Goal: Task Accomplishment & Management: Complete application form

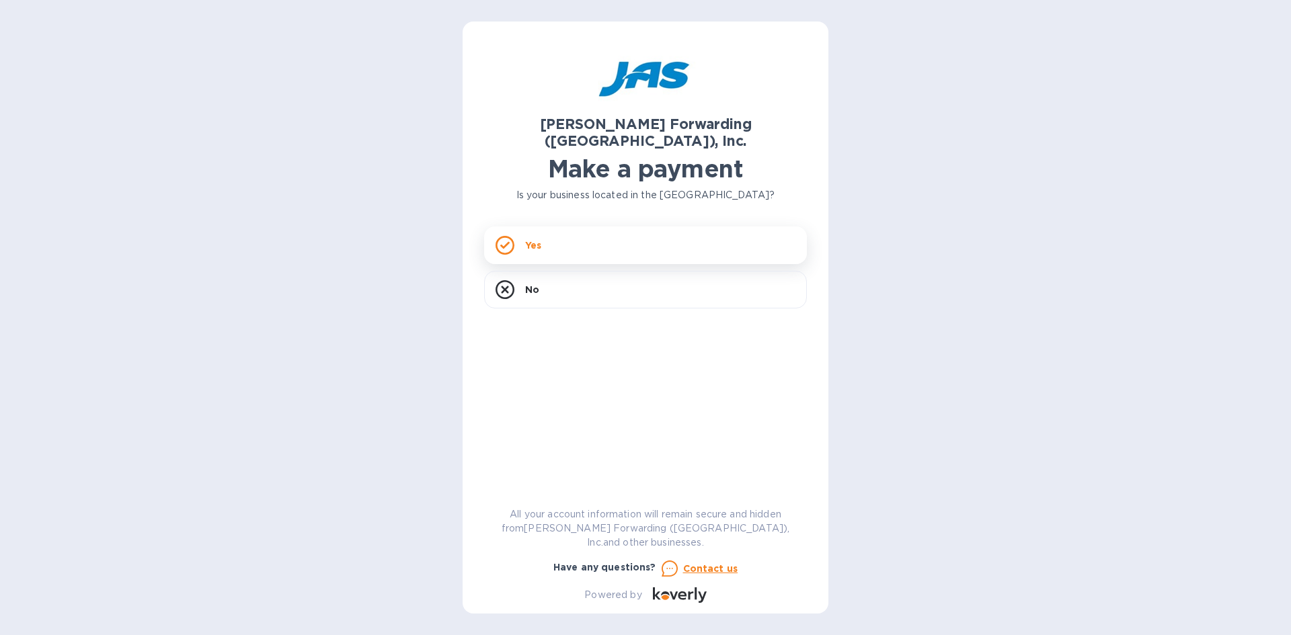
click at [593, 227] on div "Yes" at bounding box center [645, 246] width 323 height 38
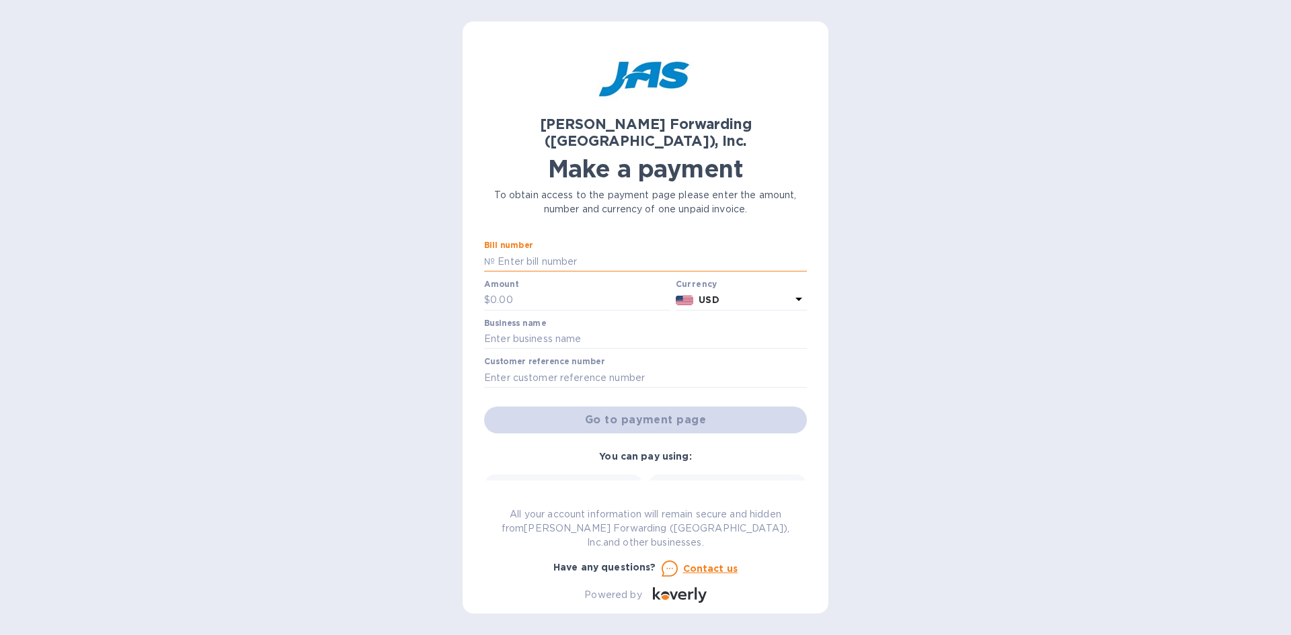
click at [518, 251] on input "text" at bounding box center [651, 261] width 312 height 20
type input "CHI503373478"
type input "6,625"
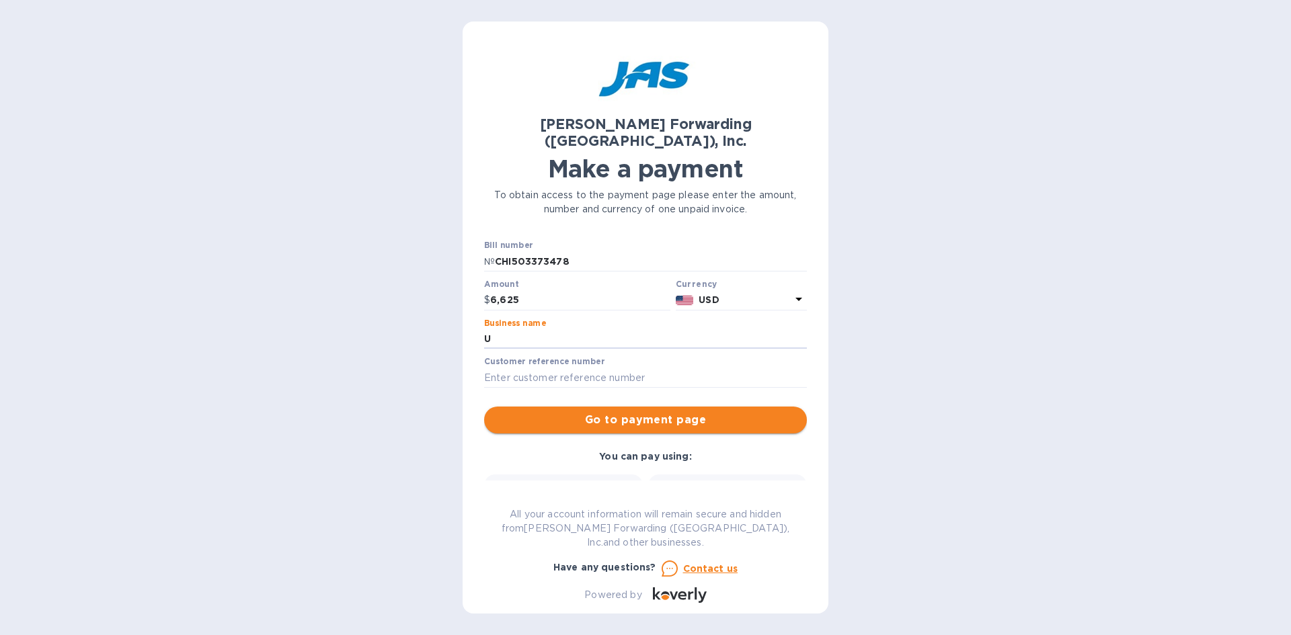
type input "Udor USA, Inc."
click at [588, 368] on input "text" at bounding box center [645, 378] width 323 height 20
type input "UDOUSALLB"
click at [638, 412] on span "Go to payment page" at bounding box center [645, 420] width 301 height 16
